Goal: Task Accomplishment & Management: Manage account settings

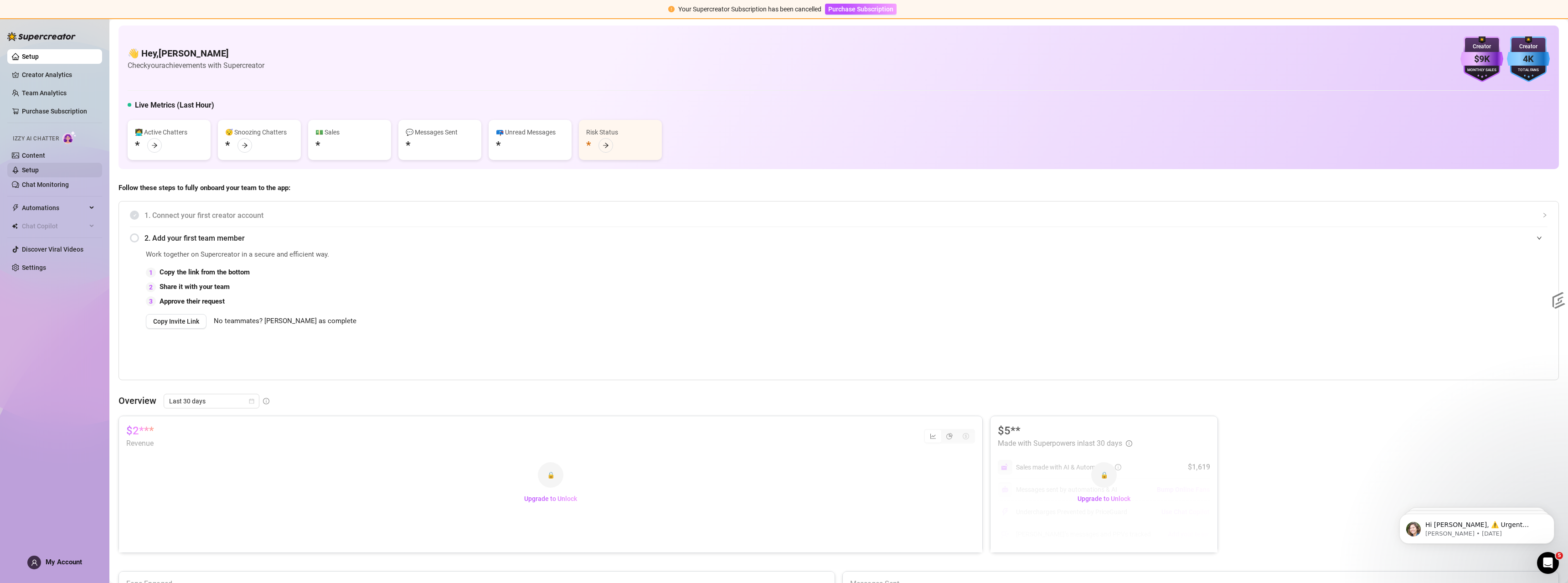
click at [29, 170] on link "Setup" at bounding box center [30, 170] width 17 height 7
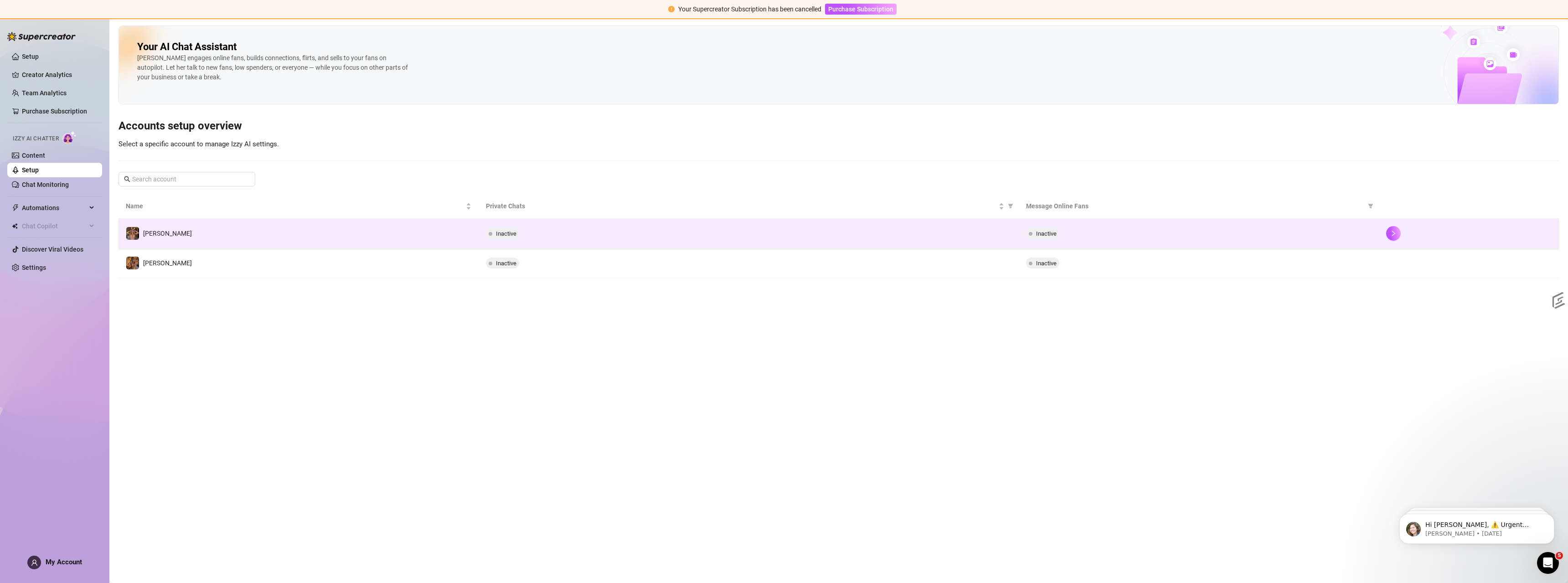
click at [1174, 234] on div "Inactive" at bounding box center [1199, 233] width 346 height 11
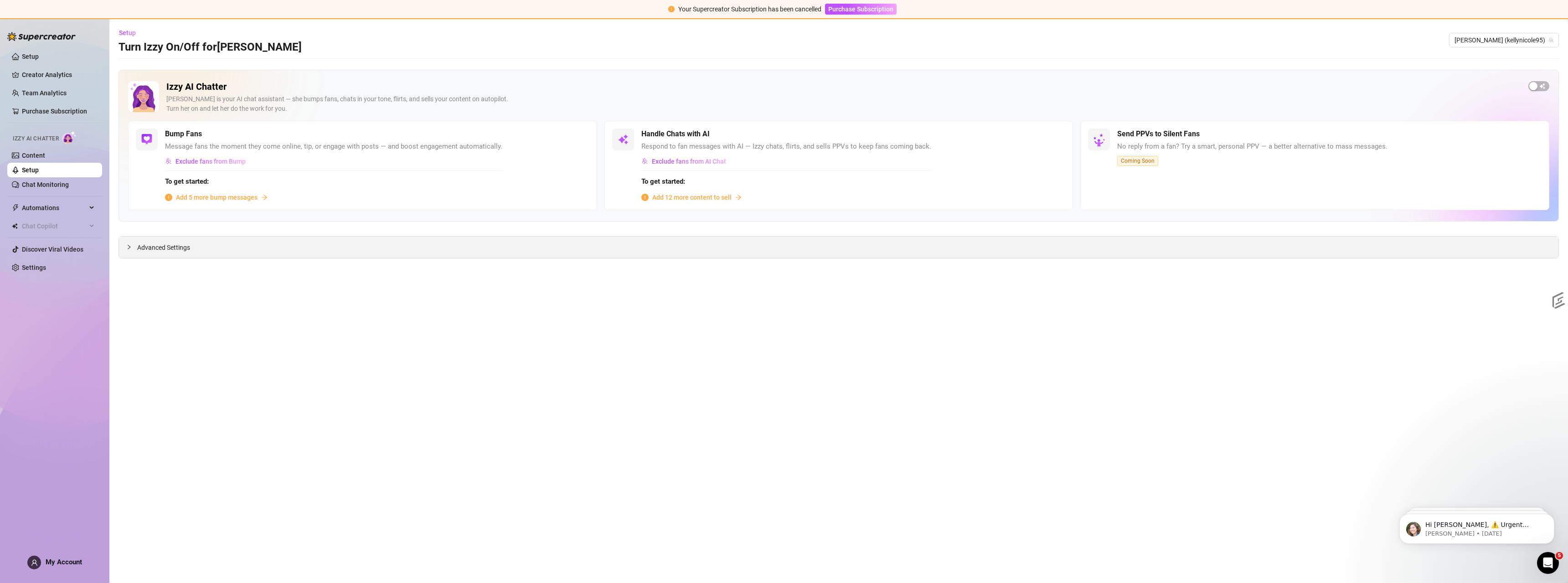
click at [233, 253] on div "Advanced Settings" at bounding box center [838, 247] width 1440 height 21
click at [169, 248] on span "Advanced Settings" at bounding box center [163, 247] width 53 height 10
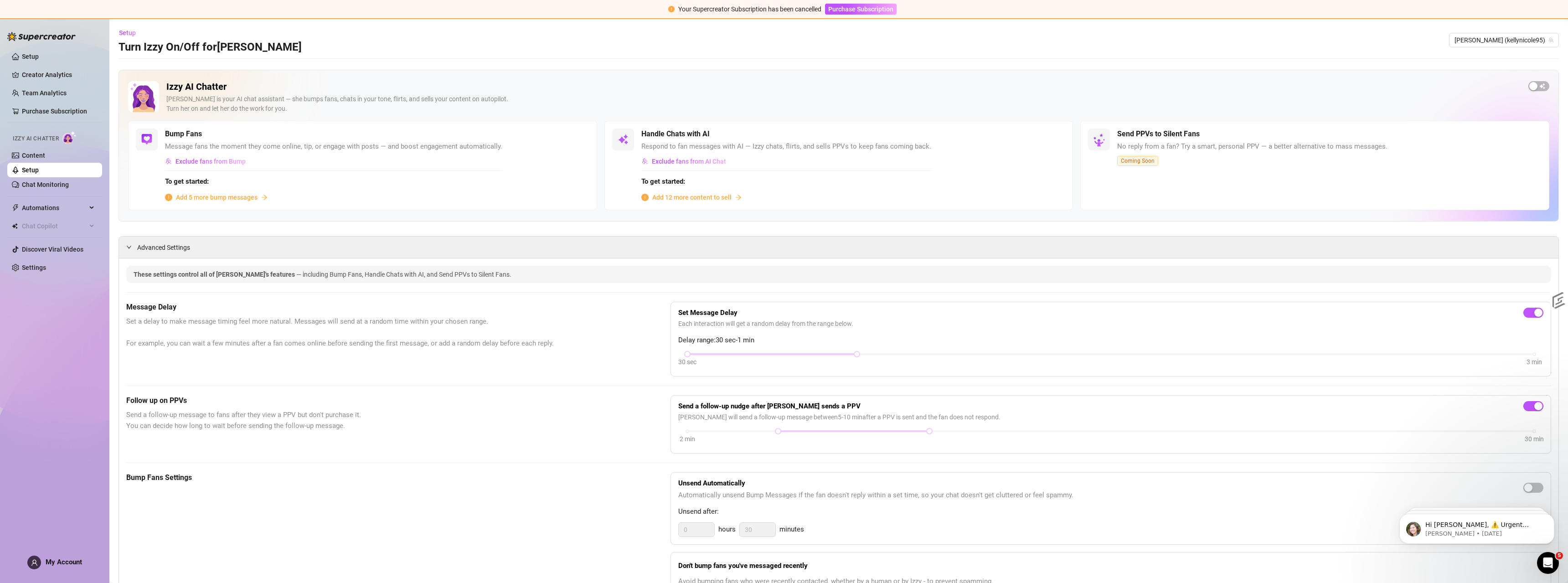
click at [163, 73] on div at bounding box center [174, 75] width 179 height 88
click at [195, 195] on span "Add 5 more bump messages" at bounding box center [217, 197] width 82 height 10
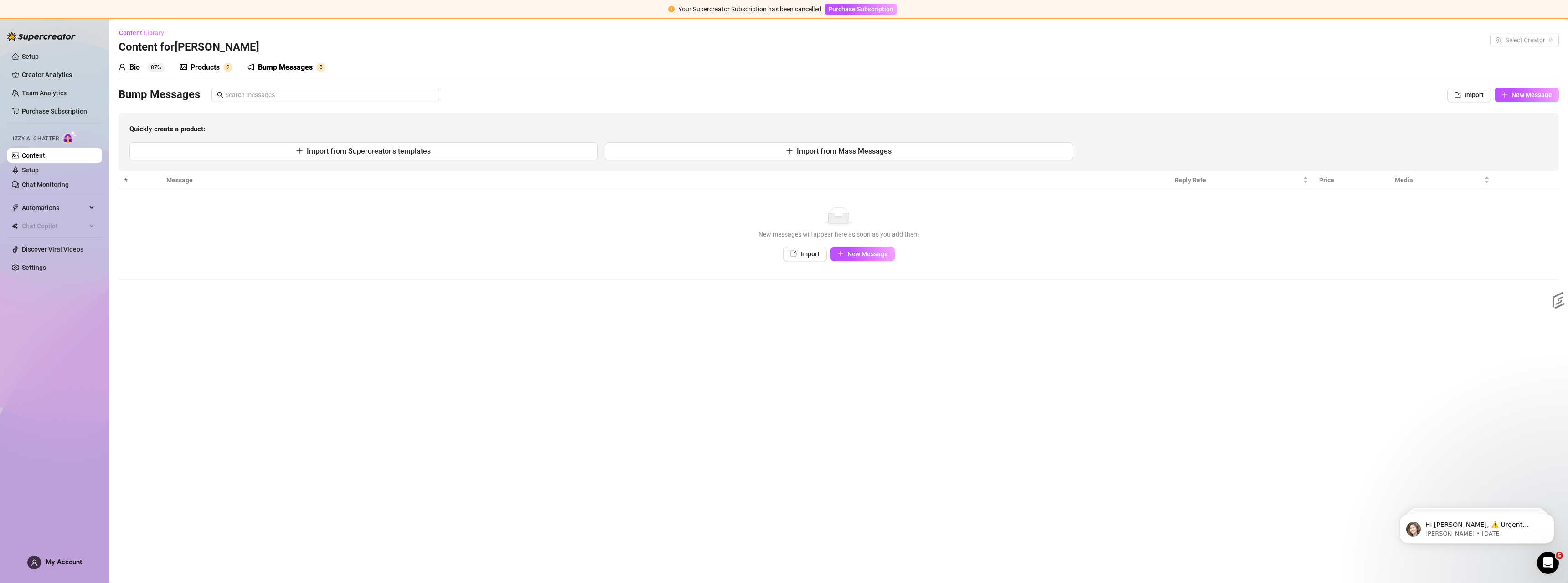
radio input "true"
click at [212, 65] on div "Products" at bounding box center [205, 68] width 29 height 11
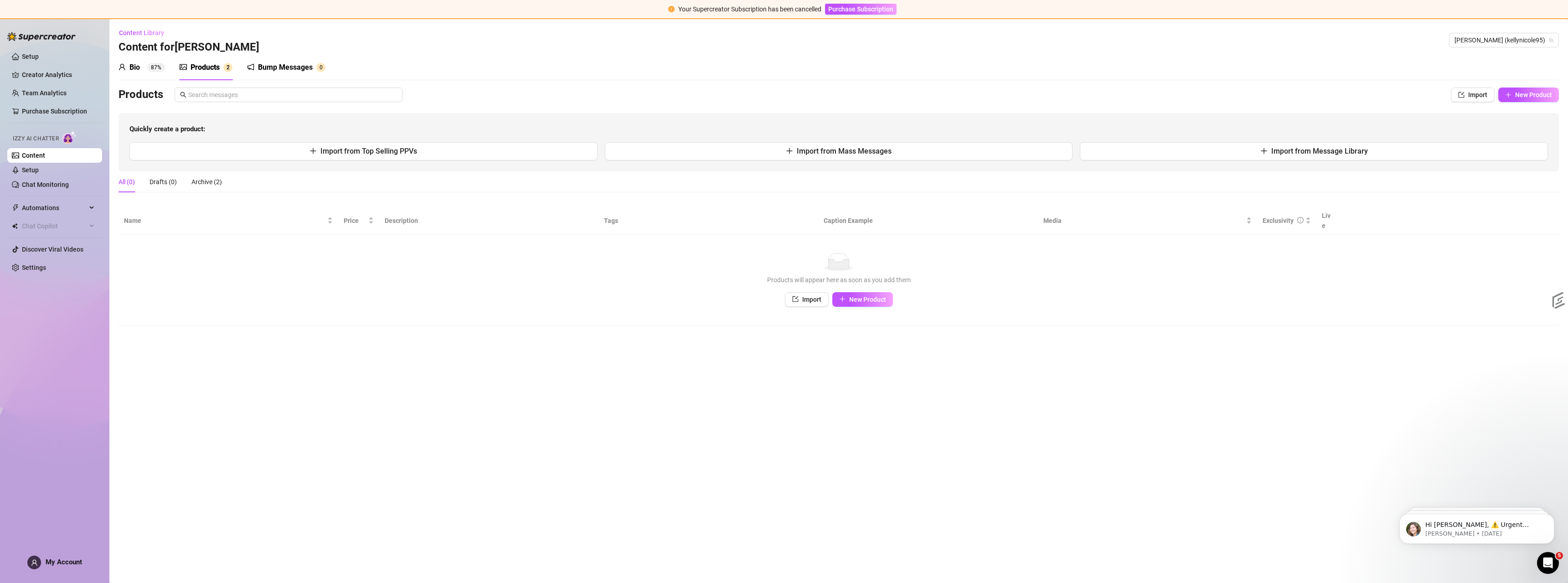
click at [121, 66] on icon "user" at bounding box center [122, 67] width 7 height 7
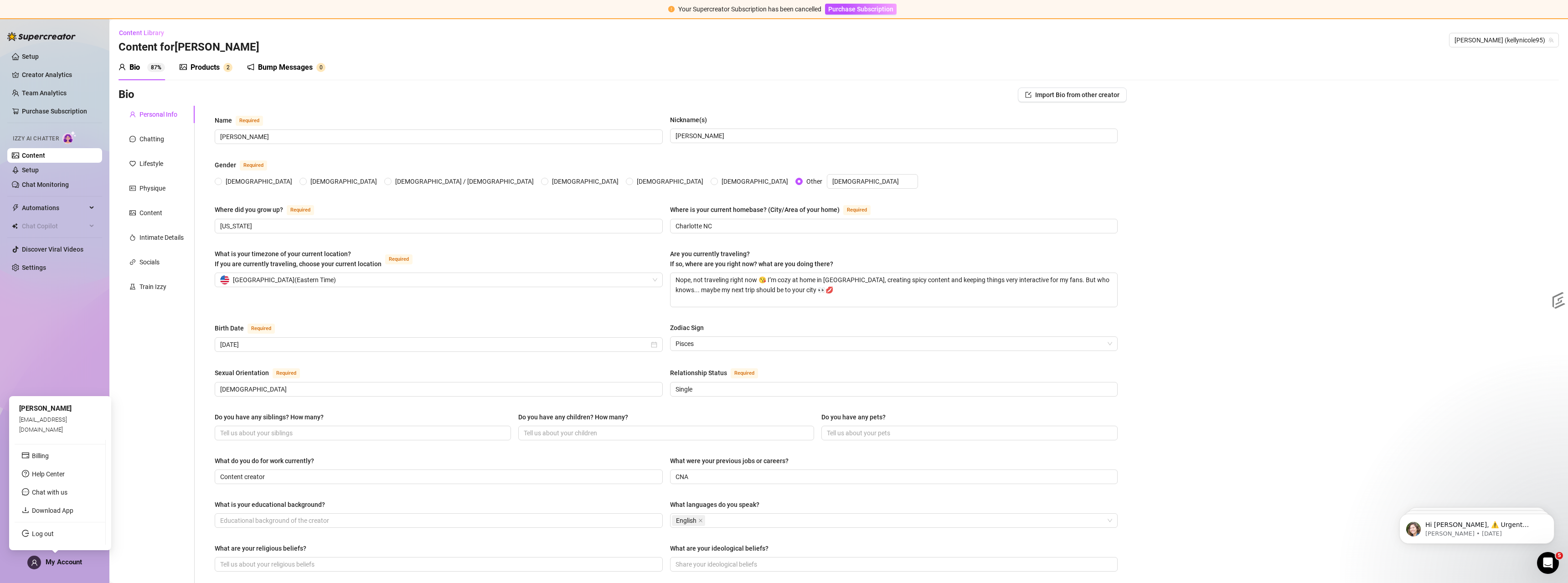
click at [62, 569] on div "My Account" at bounding box center [55, 562] width 55 height 13
click at [59, 514] on link "Download App" at bounding box center [52, 511] width 41 height 7
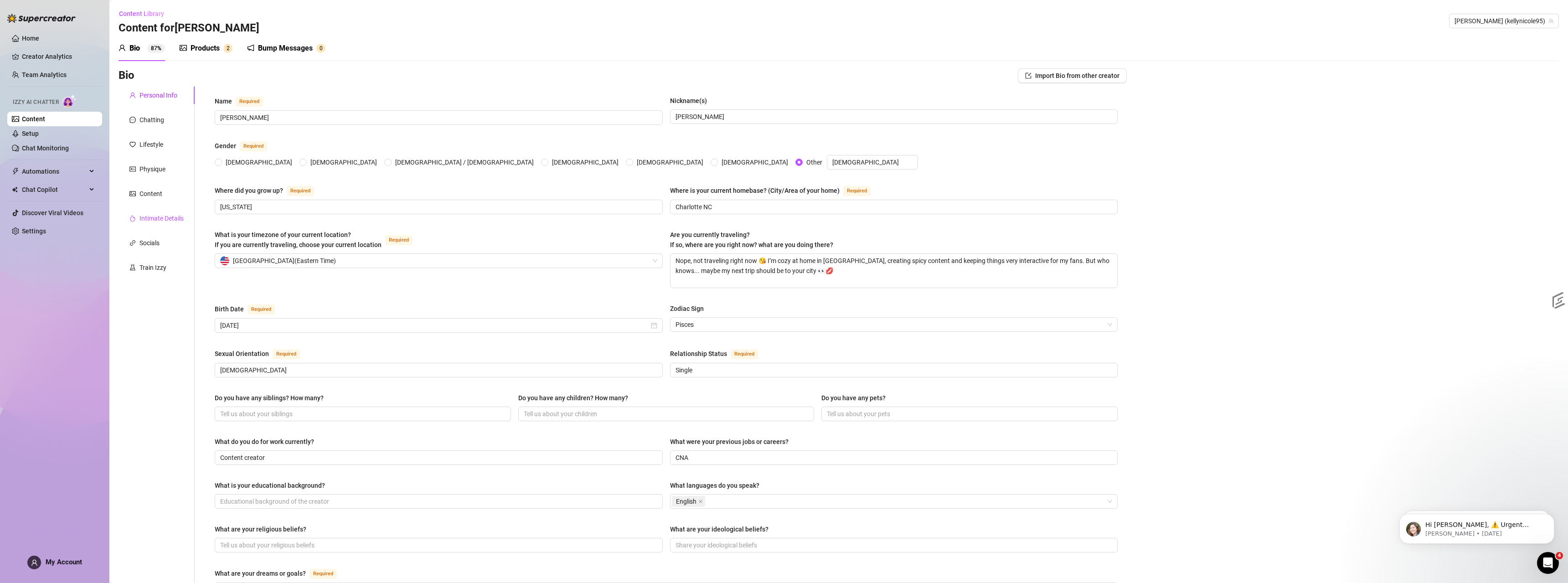
click at [177, 220] on div "Intimate Details" at bounding box center [161, 218] width 44 height 10
